Goal: Task Accomplishment & Management: Use online tool/utility

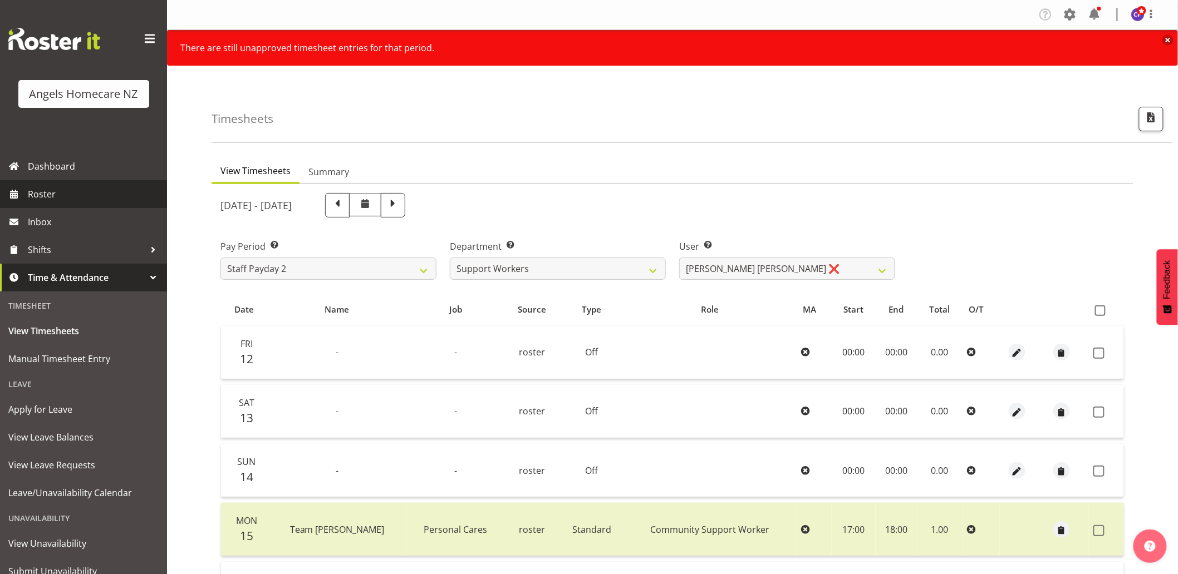
click at [52, 187] on span "Roster" at bounding box center [95, 194] width 134 height 17
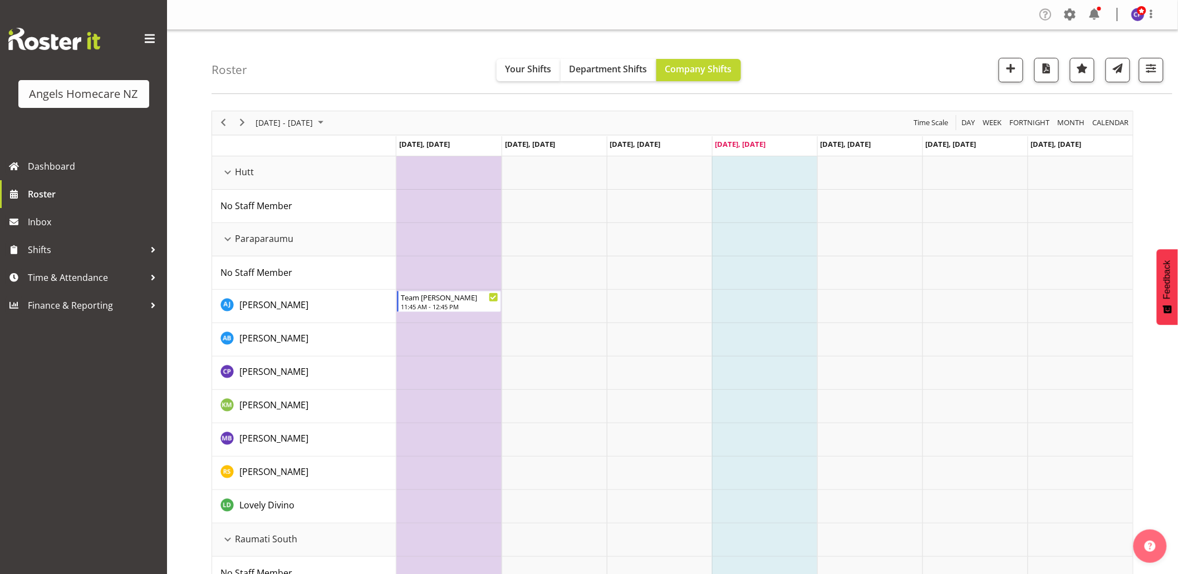
click at [1042, 16] on span at bounding box center [1045, 15] width 18 height 18
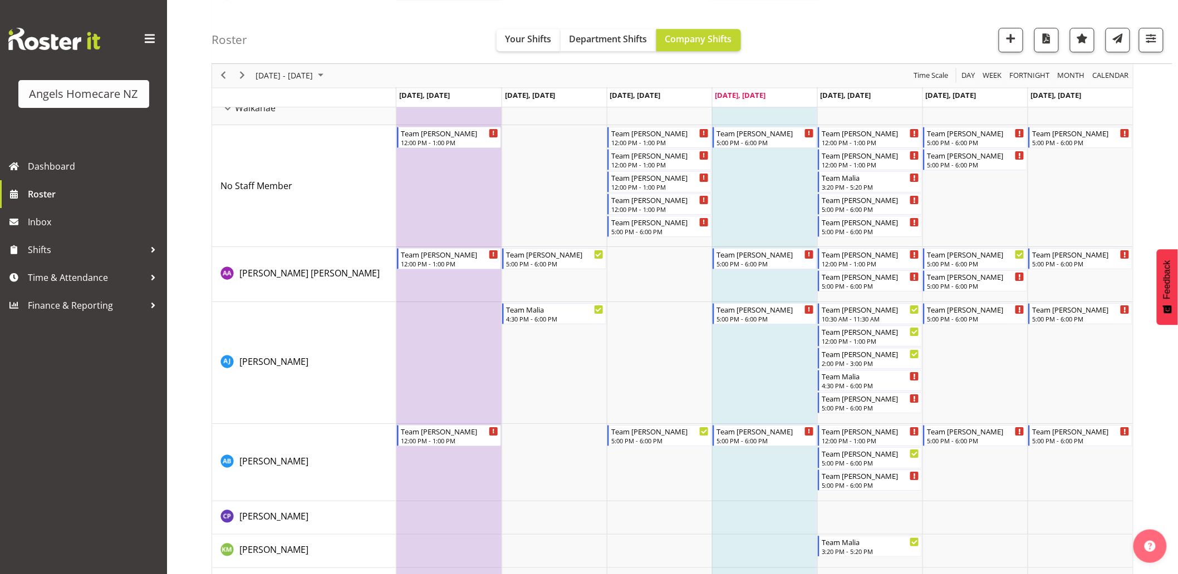
scroll to position [1670, 0]
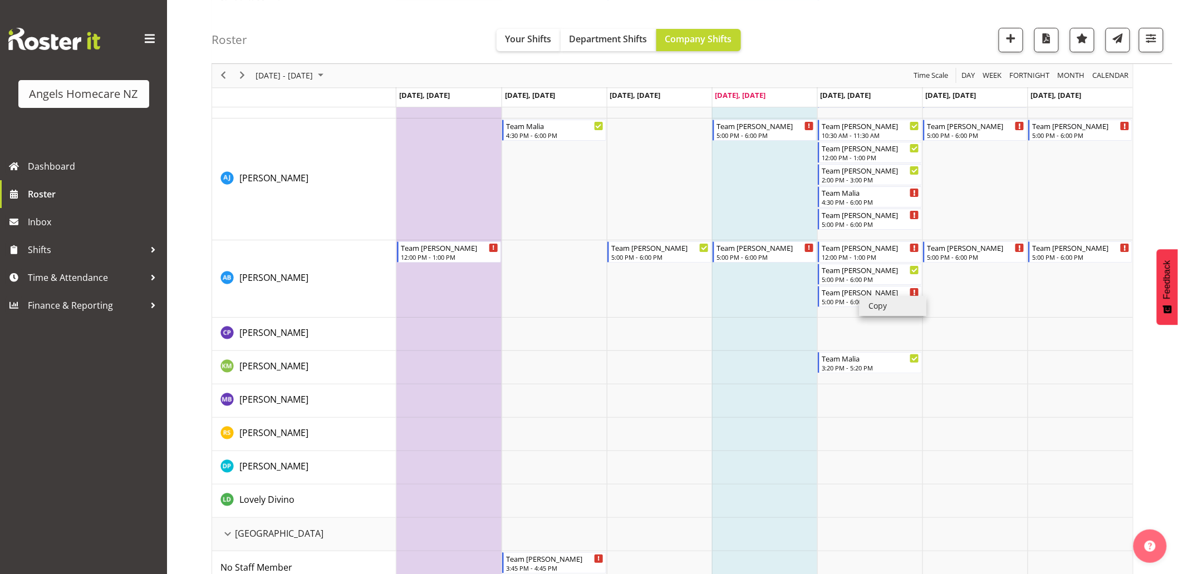
click at [864, 307] on li "Copy" at bounding box center [892, 306] width 67 height 20
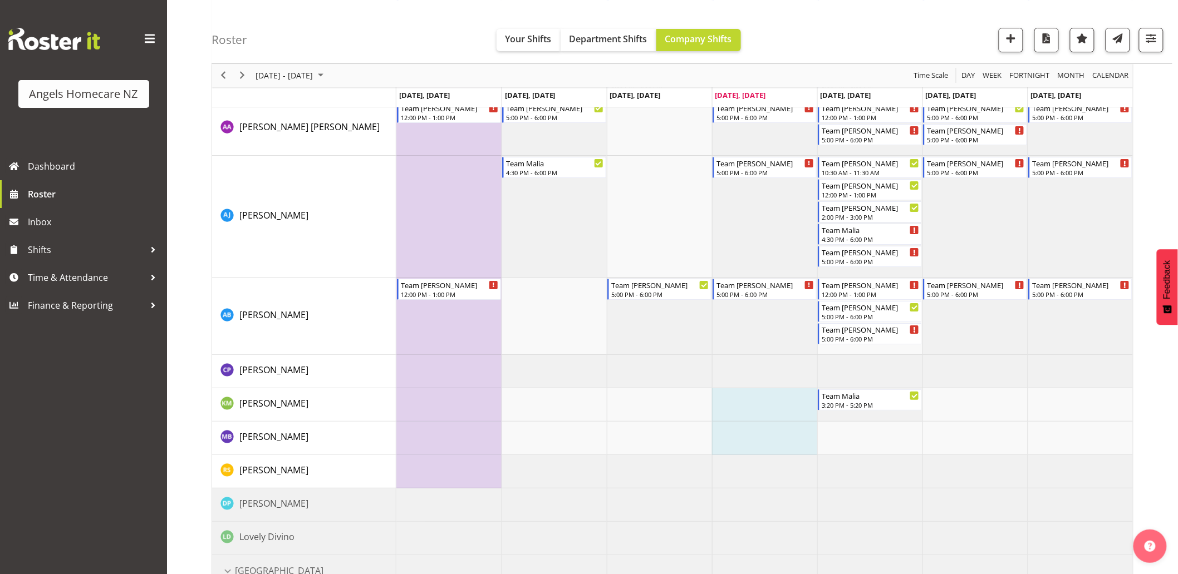
scroll to position [1689, 0]
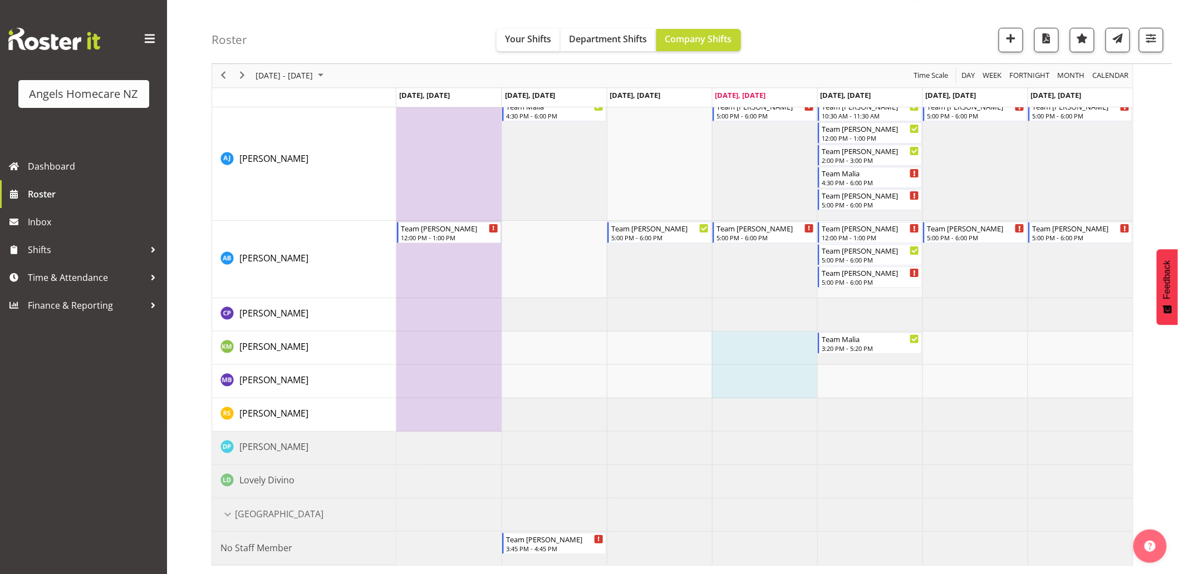
click at [663, 437] on td "Timeline Week of September 25, 2025" at bounding box center [659, 448] width 105 height 33
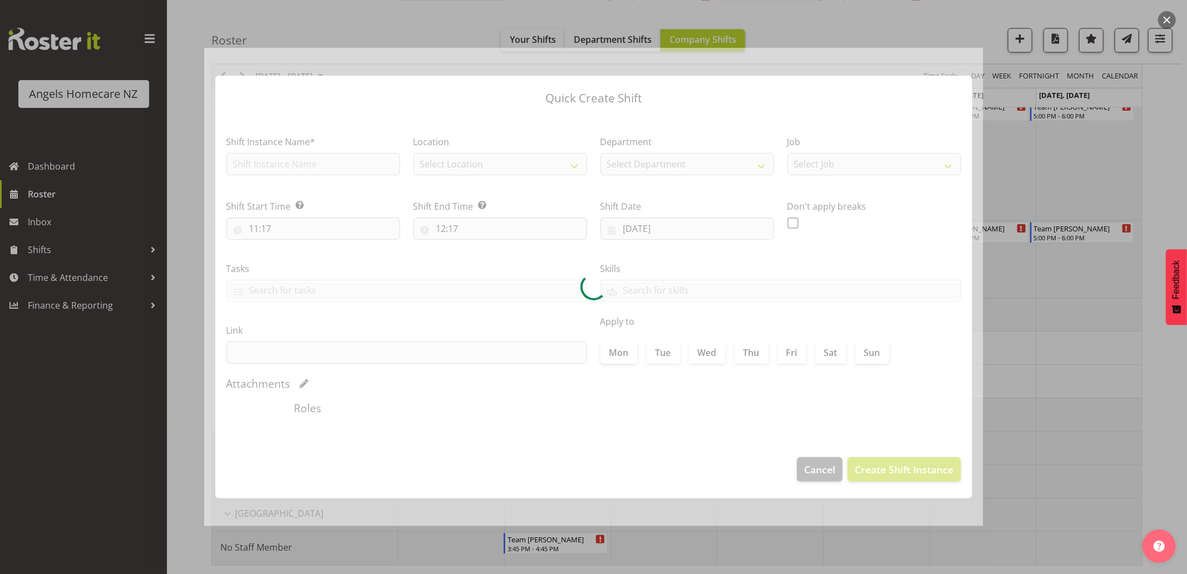
type input "24/09/2025"
checkbox input "true"
click at [1164, 381] on div at bounding box center [593, 287] width 1187 height 574
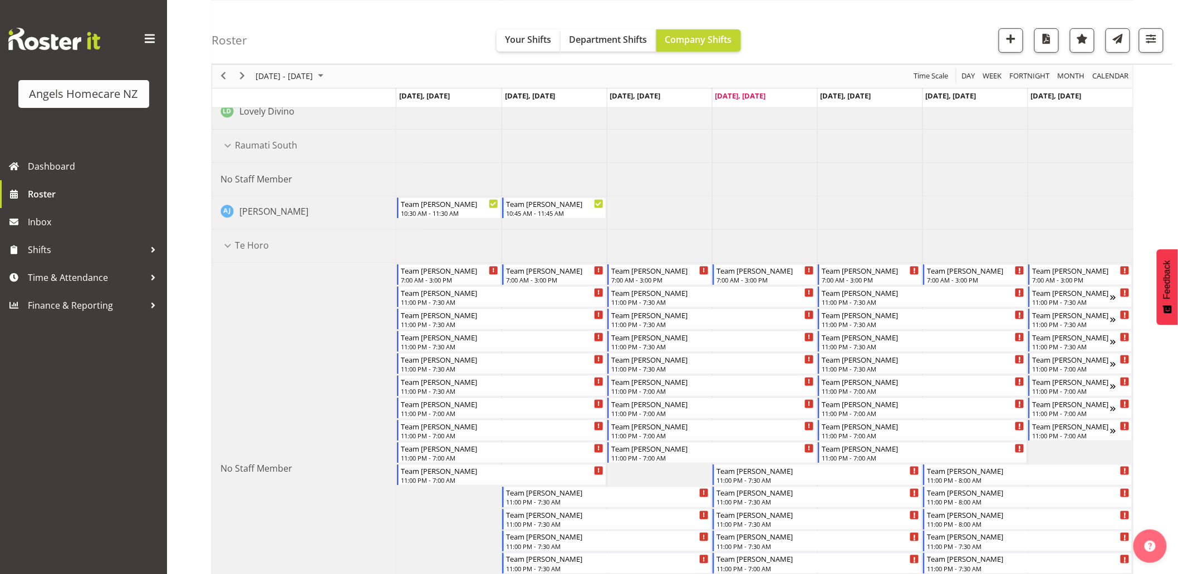
scroll to position [391, 0]
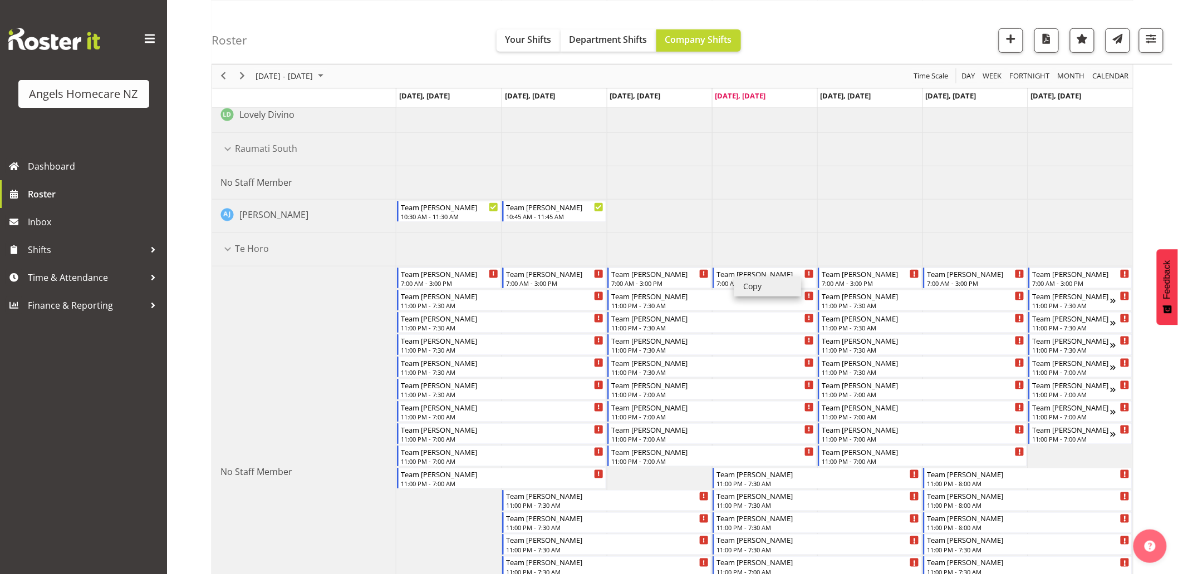
click at [755, 282] on li "Copy" at bounding box center [767, 287] width 67 height 20
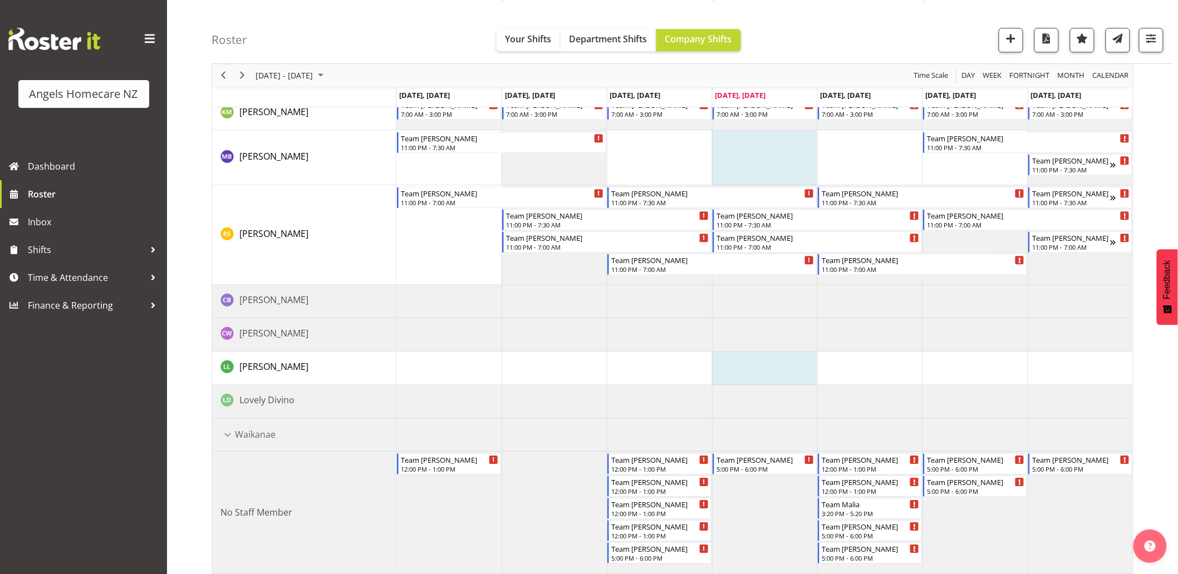
scroll to position [1256, 0]
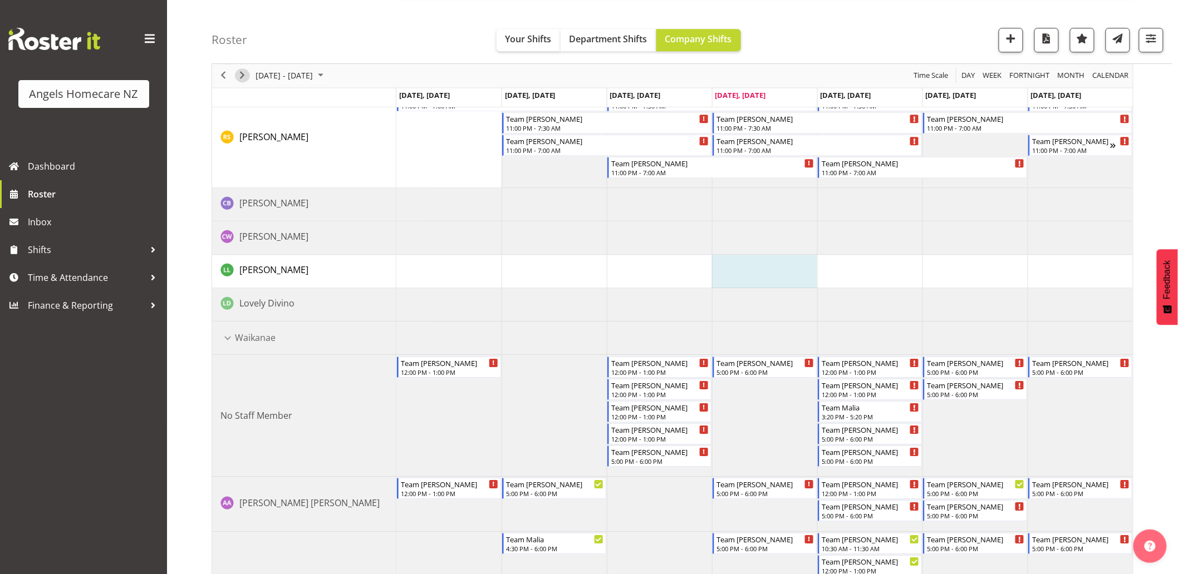
click at [242, 74] on span "Next" at bounding box center [241, 76] width 13 height 14
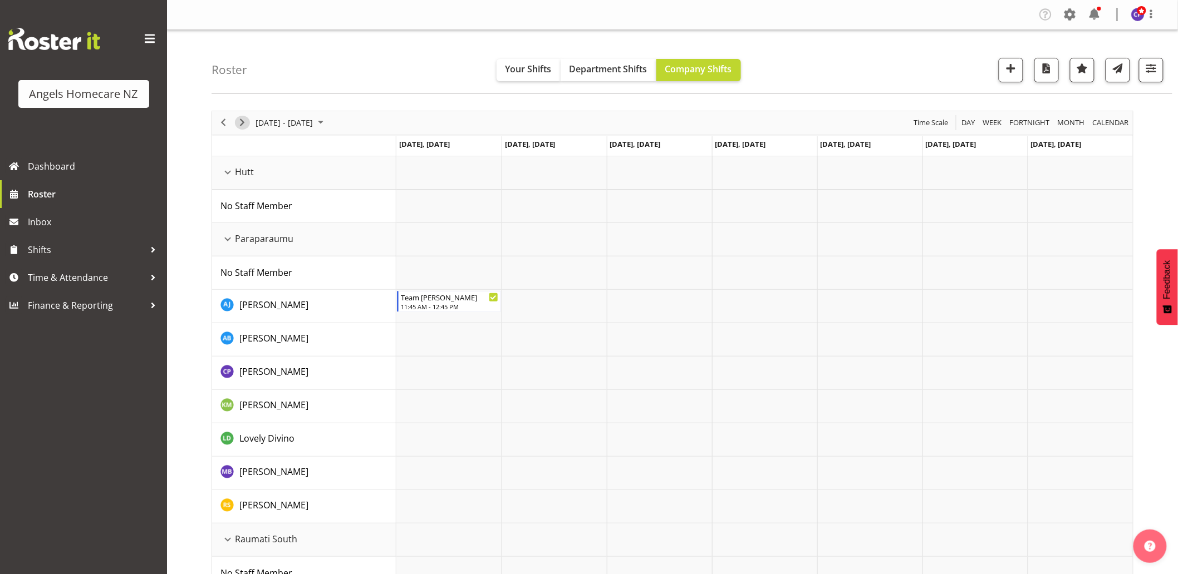
click at [242, 121] on span "Next" at bounding box center [241, 123] width 13 height 14
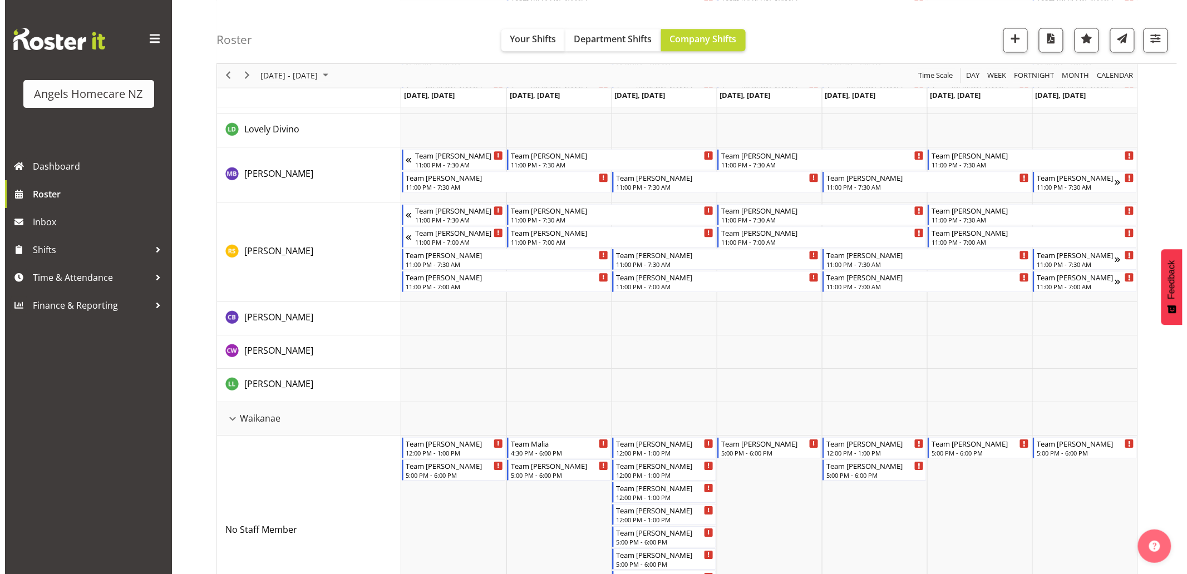
scroll to position [1113, 0]
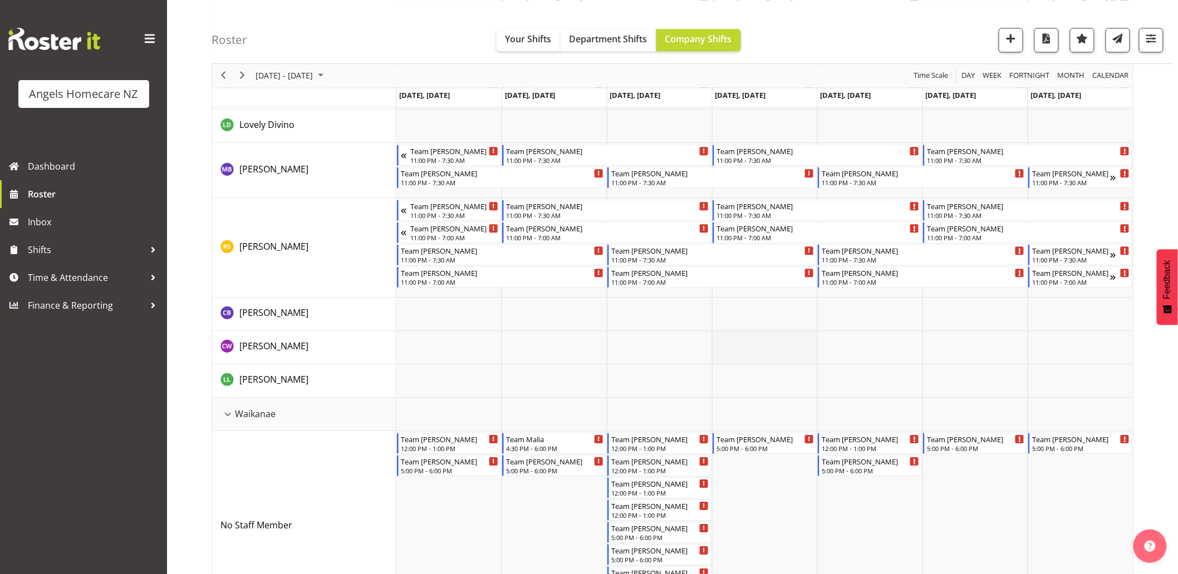
click at [740, 353] on td "Timeline Week of October 9, 2025" at bounding box center [764, 347] width 105 height 33
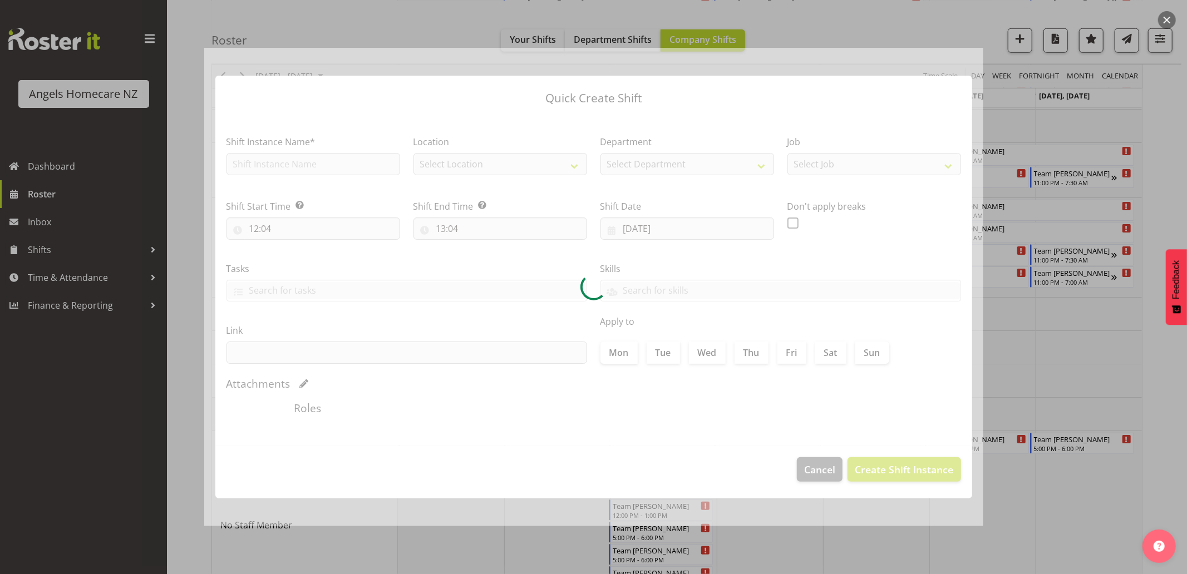
type input "09/10/2025"
checkbox input "true"
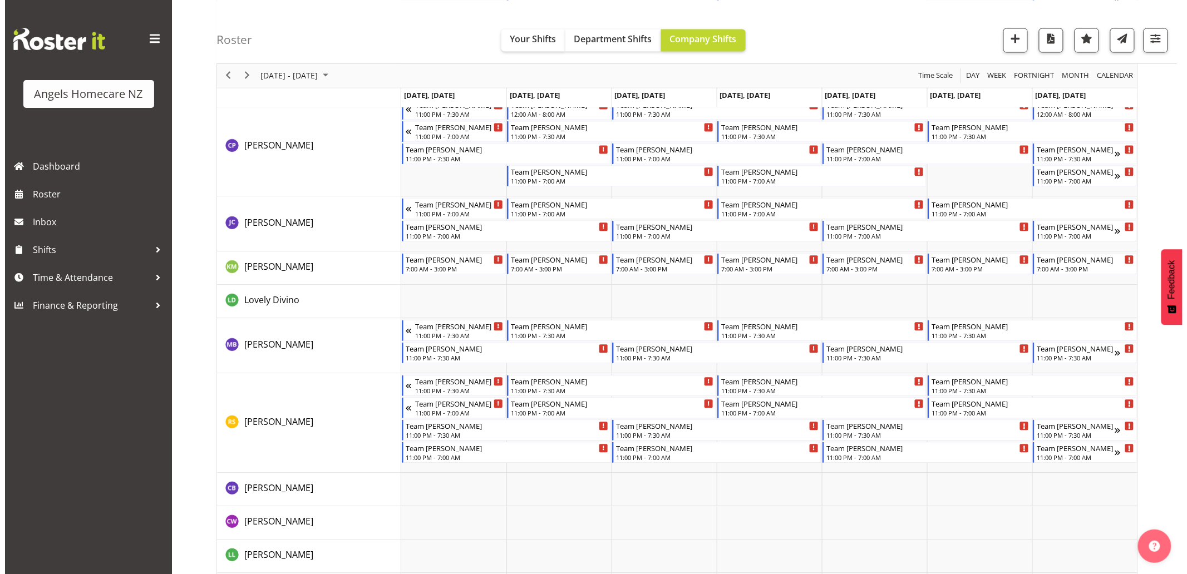
scroll to position [1051, 0]
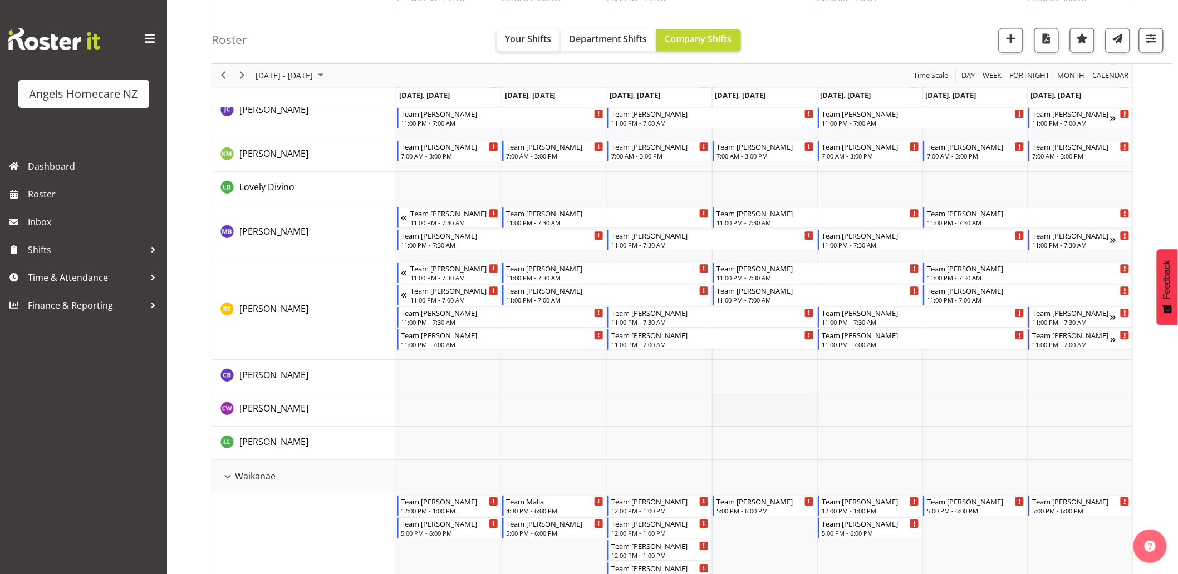
click at [765, 409] on td "Timeline Week of October 6, 2025" at bounding box center [764, 409] width 105 height 33
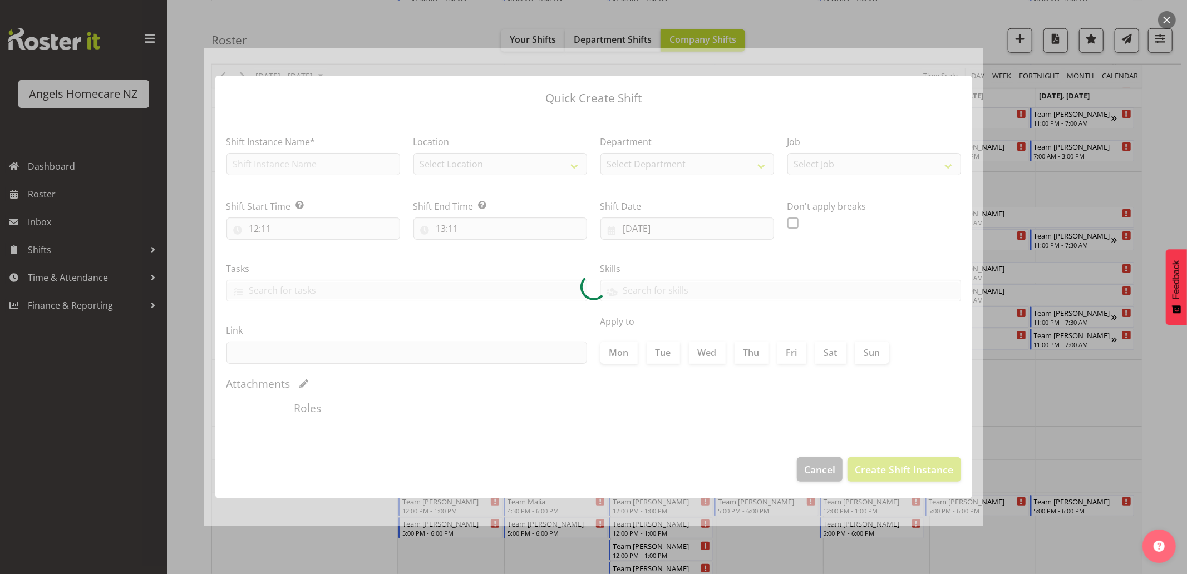
type input "09/10/2025"
checkbox input "true"
